Goal: Information Seeking & Learning: Learn about a topic

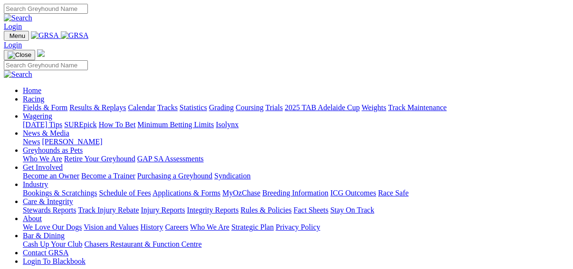
click at [28, 104] on link "Fields & Form" at bounding box center [45, 108] width 45 height 8
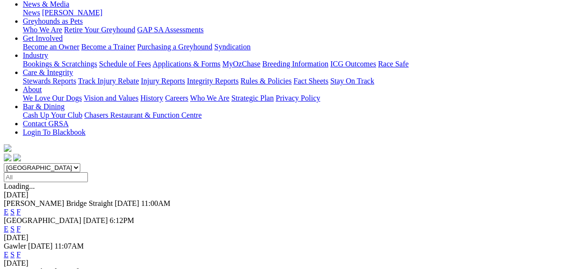
scroll to position [190, 0]
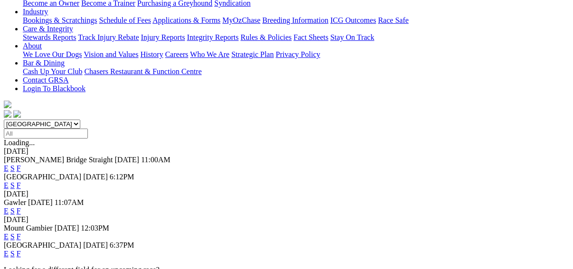
click at [21, 250] on link "F" at bounding box center [19, 254] width 4 height 8
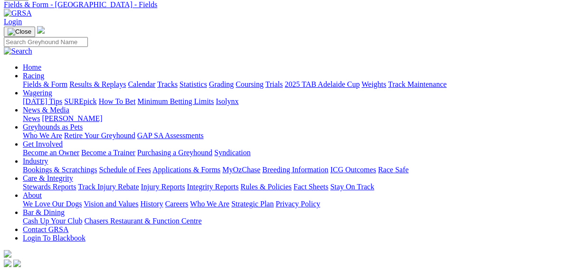
scroll to position [38, 0]
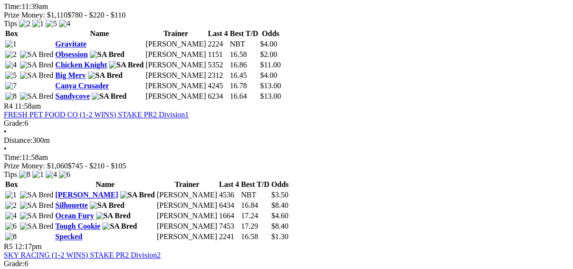
scroll to position [836, 0]
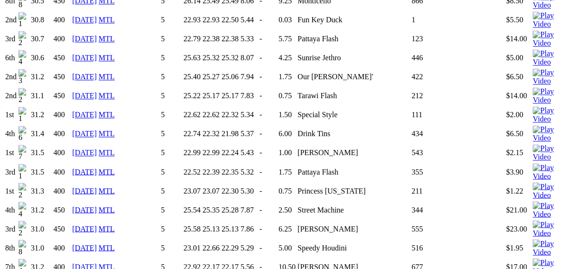
scroll to position [1064, 0]
